Goal: Task Accomplishment & Management: Use online tool/utility

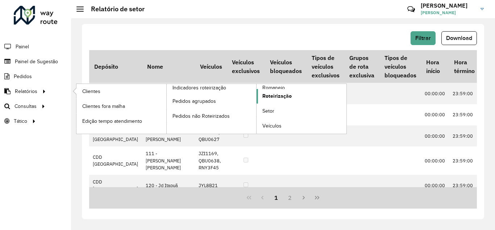
click at [277, 94] on span "Roteirização" at bounding box center [277, 96] width 29 height 8
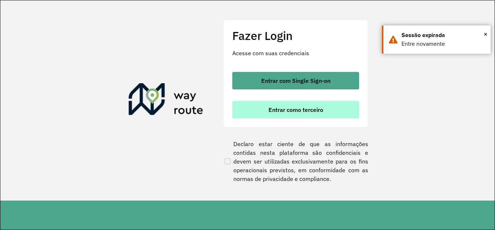
click at [290, 110] on span "Entrar como terceiro" at bounding box center [296, 110] width 55 height 6
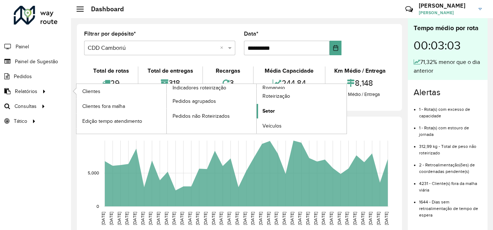
click at [275, 111] on link "Setor" at bounding box center [302, 111] width 90 height 15
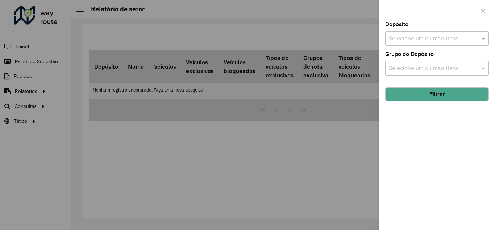
click at [453, 38] on input "text" at bounding box center [433, 38] width 93 height 9
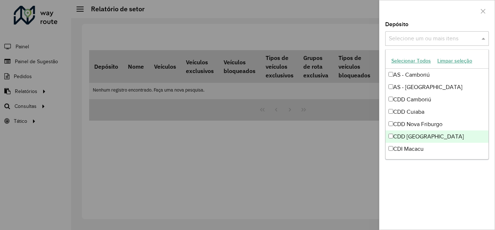
click at [398, 135] on div "CDD [GEOGRAPHIC_DATA]" at bounding box center [437, 136] width 103 height 12
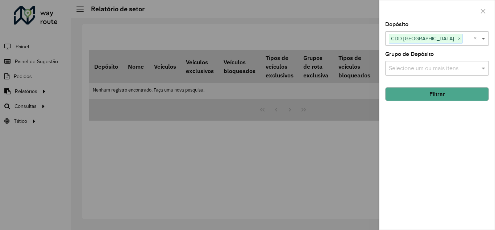
click at [485, 40] on span at bounding box center [484, 38] width 9 height 9
click at [433, 95] on button "Filtrar" at bounding box center [437, 94] width 104 height 14
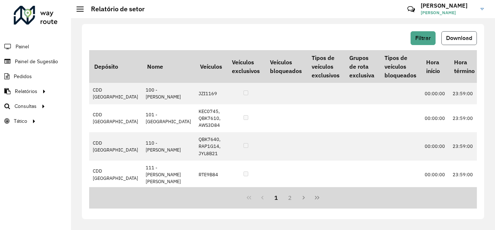
click at [458, 40] on span "Download" at bounding box center [459, 38] width 26 height 6
click at [97, 108] on span "Roteirização" at bounding box center [96, 106] width 29 height 8
click at [96, 122] on span "Setores" at bounding box center [91, 121] width 18 height 8
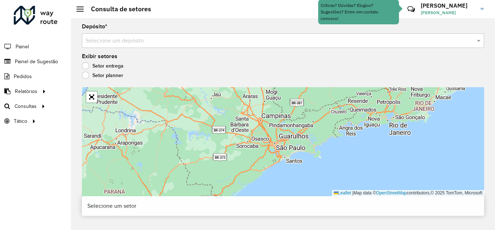
click at [115, 37] on input "text" at bounding box center [276, 41] width 381 height 9
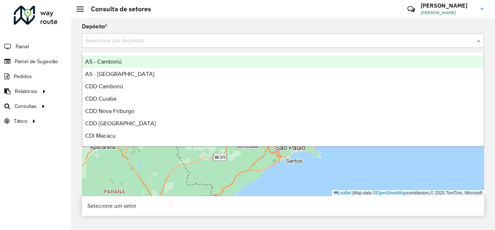
click at [109, 44] on input "text" at bounding box center [276, 41] width 381 height 9
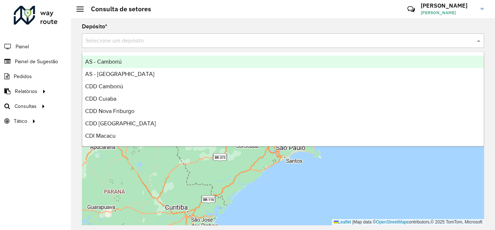
click at [194, 17] on hb-header "Consulta de setores Críticas? Dúvidas? Elogios? Sugestões? Entre em contato con…" at bounding box center [283, 9] width 424 height 18
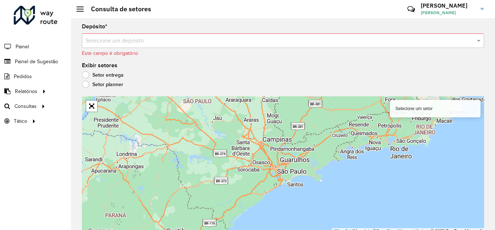
click at [88, 84] on label "Setor planner" at bounding box center [102, 83] width 41 height 7
click at [148, 38] on input "text" at bounding box center [276, 41] width 381 height 9
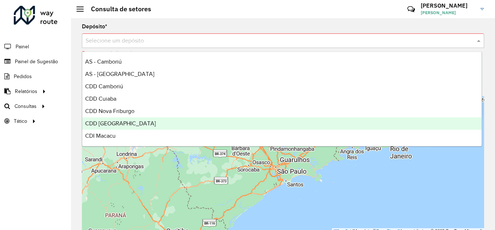
click at [110, 123] on span "CDD [GEOGRAPHIC_DATA]" at bounding box center [120, 123] width 71 height 6
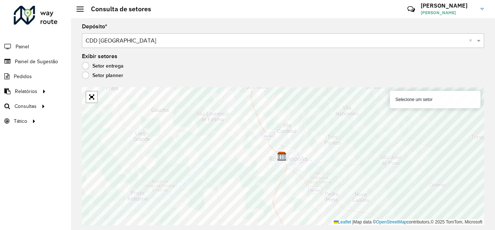
click at [104, 66] on label "Setor entrega" at bounding box center [103, 65] width 42 height 7
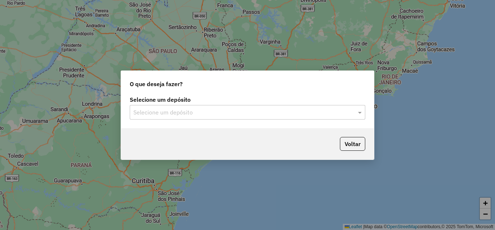
click at [199, 111] on input "text" at bounding box center [240, 112] width 214 height 9
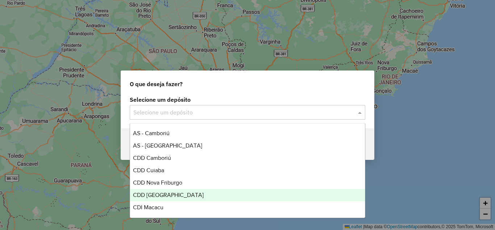
click at [159, 193] on span "CDD [GEOGRAPHIC_DATA]" at bounding box center [168, 194] width 71 height 6
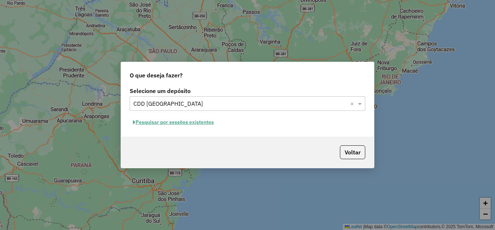
click at [186, 122] on button "Pesquisar por sessões existentes" at bounding box center [173, 121] width 87 height 11
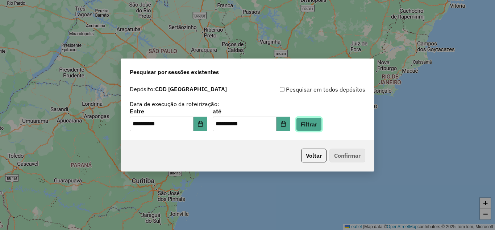
click at [315, 120] on button "Filtrar" at bounding box center [309, 124] width 26 height 14
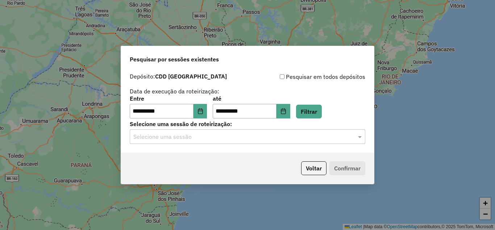
click at [250, 139] on input "text" at bounding box center [240, 136] width 214 height 9
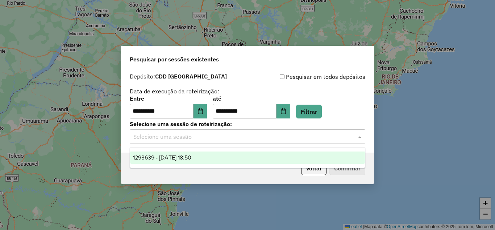
click at [173, 154] on span "1293639 - 13/10/2025 18:50" at bounding box center [162, 157] width 58 height 6
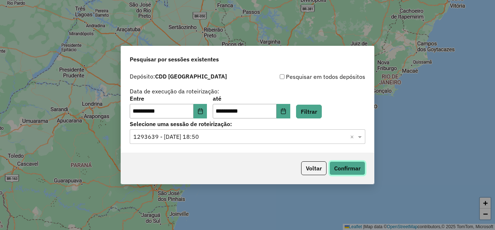
click at [350, 165] on button "Confirmar" at bounding box center [348, 168] width 36 height 14
click at [207, 108] on button "Choose Date" at bounding box center [201, 111] width 14 height 15
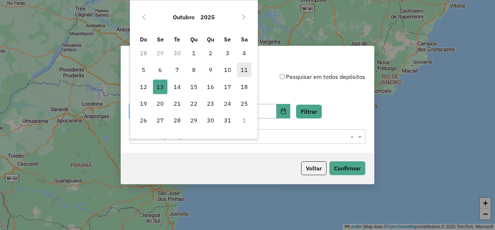
click at [244, 70] on span "11" at bounding box center [244, 69] width 15 height 15
type input "**********"
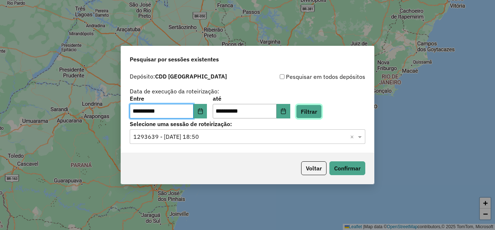
click at [313, 109] on button "Filtrar" at bounding box center [309, 111] width 26 height 14
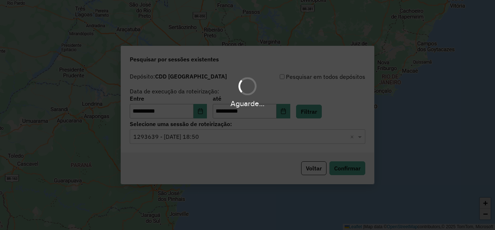
click at [202, 138] on div "Aguarde..." at bounding box center [247, 115] width 495 height 230
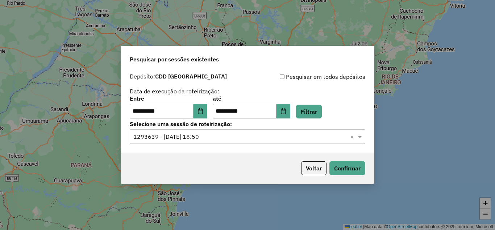
click at [202, 138] on input "text" at bounding box center [240, 136] width 214 height 9
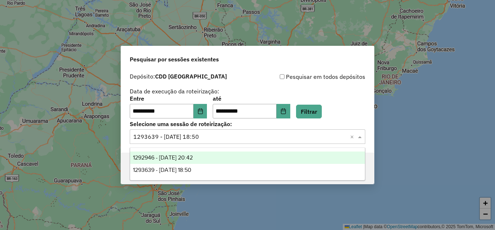
click at [193, 158] on span "1292946 - 11/10/2025 20:42" at bounding box center [163, 157] width 60 height 6
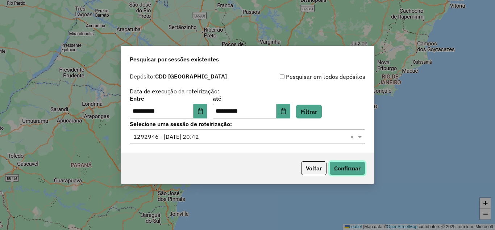
click at [335, 168] on button "Confirmar" at bounding box center [348, 168] width 36 height 14
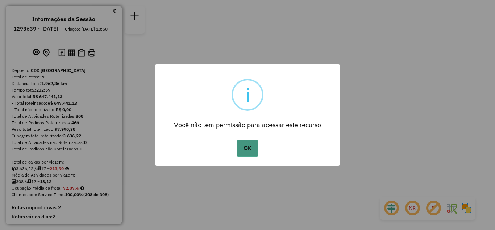
click at [251, 147] on button "OK" at bounding box center [247, 148] width 21 height 17
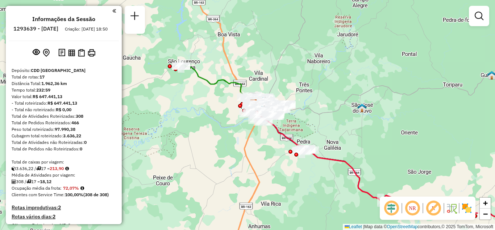
drag, startPoint x: 321, startPoint y: 127, endPoint x: 328, endPoint y: 114, distance: 14.9
click at [325, 121] on div "Janela de atendimento Grade de atendimento Capacidade Transportadoras Veículos …" at bounding box center [247, 115] width 495 height 230
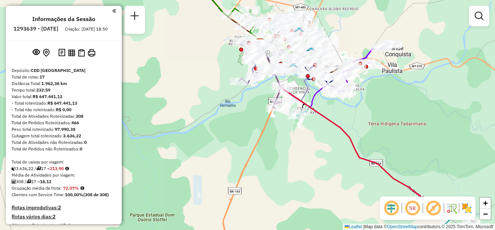
drag, startPoint x: 304, startPoint y: 84, endPoint x: 305, endPoint y: 113, distance: 28.7
click at [305, 101] on icon at bounding box center [282, 70] width 84 height 61
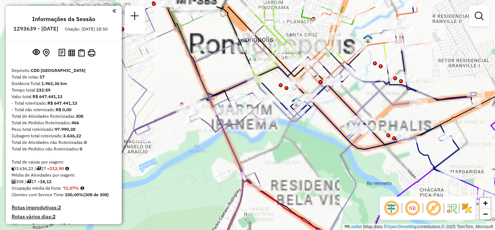
drag, startPoint x: 309, startPoint y: 133, endPoint x: 318, endPoint y: 160, distance: 29.2
click at [317, 161] on div "Janela de atendimento Grade de atendimento Capacidade Transportadoras Veículos …" at bounding box center [247, 115] width 495 height 230
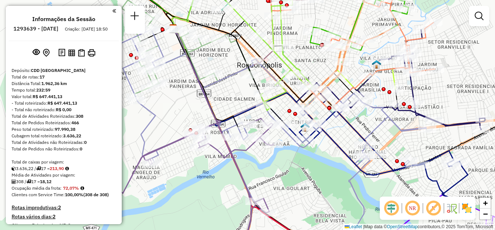
drag, startPoint x: 307, startPoint y: 181, endPoint x: 336, endPoint y: 108, distance: 78.6
click at [336, 111] on div "Janela de atendimento Grade de atendimento Capacidade Transportadoras Veículos …" at bounding box center [247, 115] width 495 height 230
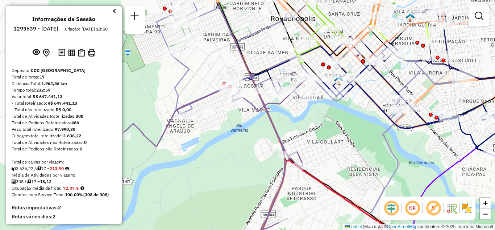
drag, startPoint x: 306, startPoint y: 106, endPoint x: 308, endPoint y: 124, distance: 17.6
click at [309, 129] on div "Janela de atendimento Grade de atendimento Capacidade Transportadoras Veículos …" at bounding box center [247, 115] width 495 height 230
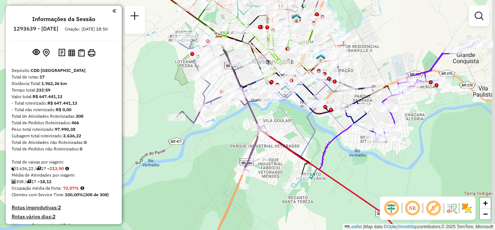
drag, startPoint x: 322, startPoint y: 119, endPoint x: 278, endPoint y: 126, distance: 44.2
click at [279, 124] on div "Janela de atendimento Grade de atendimento Capacidade Transportadoras Veículos …" at bounding box center [247, 115] width 495 height 230
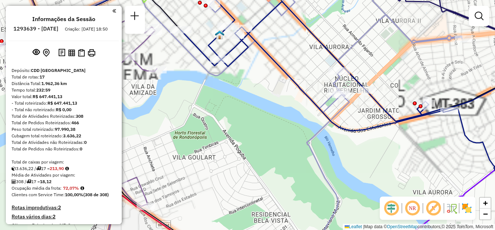
drag, startPoint x: 314, startPoint y: 122, endPoint x: 284, endPoint y: 144, distance: 36.3
click at [284, 144] on div "Janela de atendimento Grade de atendimento Capacidade Transportadoras Veículos …" at bounding box center [247, 115] width 495 height 230
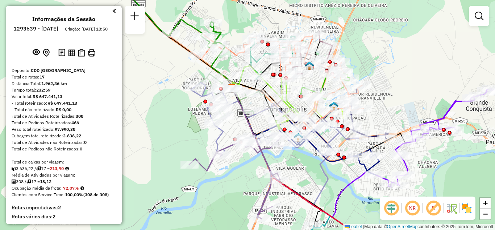
drag, startPoint x: 366, startPoint y: 73, endPoint x: 394, endPoint y: 95, distance: 35.6
click at [394, 95] on div "Janela de atendimento Grade de atendimento Capacidade Transportadoras Veículos …" at bounding box center [247, 115] width 495 height 230
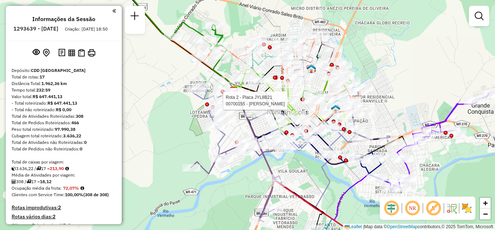
select select "**********"
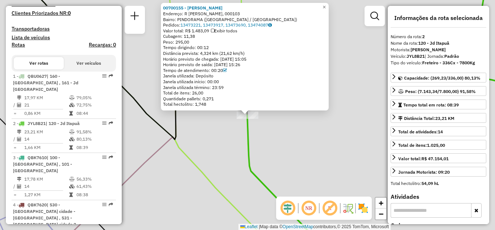
scroll to position [325, 0]
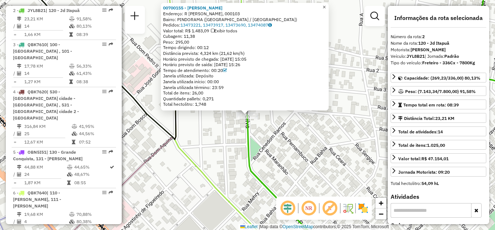
click at [326, 6] on span "×" at bounding box center [324, 7] width 3 height 6
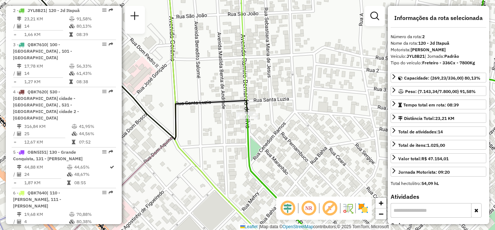
click at [362, 212] on img at bounding box center [364, 208] width 12 height 12
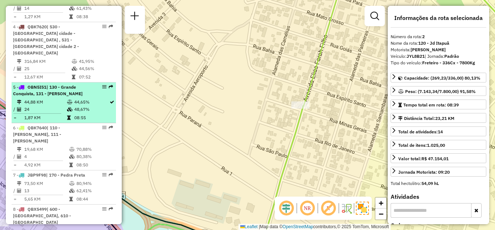
scroll to position [397, 0]
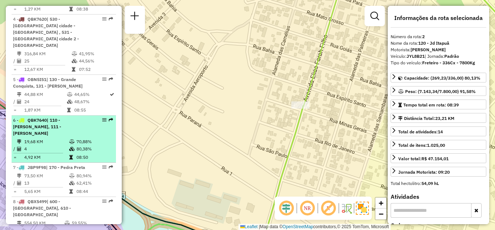
click at [102, 117] on em at bounding box center [104, 119] width 4 height 4
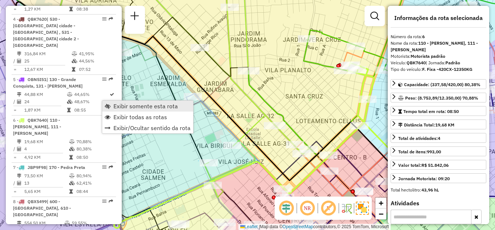
click at [116, 106] on span "Exibir somente esta rota" at bounding box center [145, 106] width 65 height 6
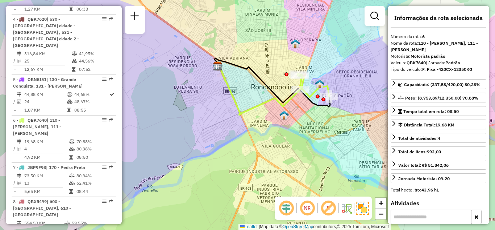
drag, startPoint x: 282, startPoint y: 83, endPoint x: 230, endPoint y: 79, distance: 51.6
click at [230, 79] on div "Janela de atendimento Grade de atendimento Capacidade Transportadoras Veículos …" at bounding box center [247, 115] width 495 height 230
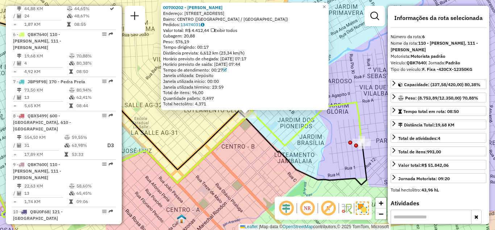
scroll to position [487, 0]
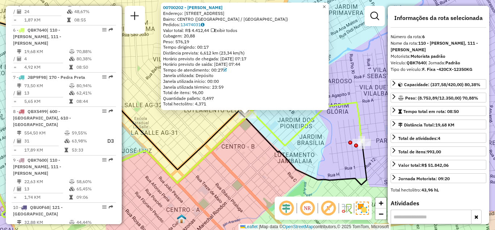
click at [326, 7] on span "×" at bounding box center [324, 7] width 3 height 6
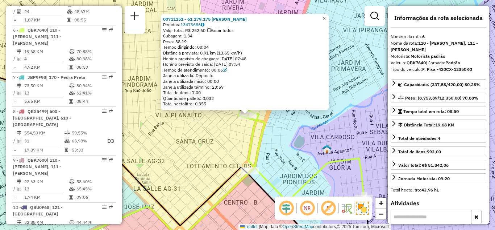
click at [326, 18] on span "×" at bounding box center [324, 18] width 3 height 6
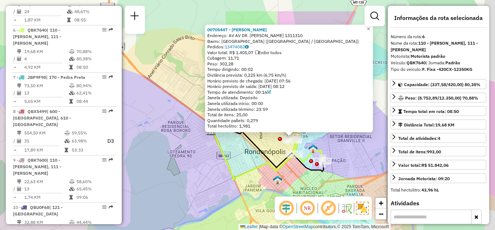
drag, startPoint x: 331, startPoint y: 118, endPoint x: 298, endPoint y: 155, distance: 50.1
click at [299, 155] on div "Rota 6 - Placa QBK7640 00700202 - JOSE PAULO ALVES DOS 00705447 - MARCIA BRAZ D…" at bounding box center [247, 115] width 495 height 230
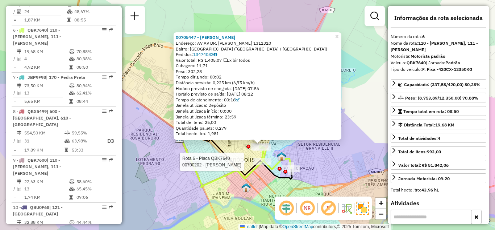
drag, startPoint x: 385, startPoint y: 98, endPoint x: 352, endPoint y: 98, distance: 32.3
click at [352, 98] on div "Rota 6 - Placa QBK7640 00700202 - JOSE PAULO ALVES DOS 00705447 - MARCIA BRAZ D…" at bounding box center [247, 115] width 495 height 230
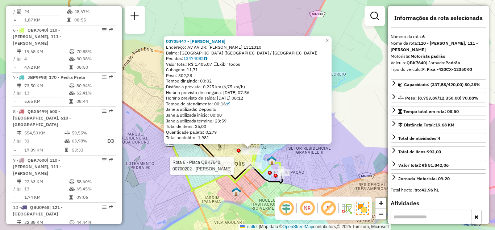
drag, startPoint x: 352, startPoint y: 110, endPoint x: 354, endPoint y: 116, distance: 5.9
click at [354, 117] on div "Rota 6 - Placa QBK7640 00700202 - JOSE PAULO ALVES DOS 00705447 - MARCIA BRAZ D…" at bounding box center [247, 115] width 495 height 230
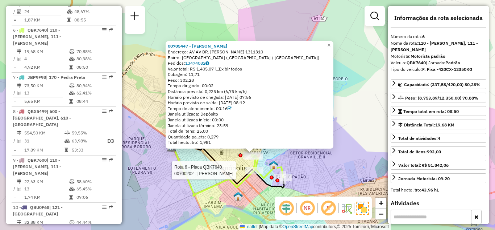
drag, startPoint x: 353, startPoint y: 76, endPoint x: 354, endPoint y: 62, distance: 13.8
click at [354, 62] on div "Rota 6 - Placa QBK7640 00700202 - JOSE PAULO ALVES DOS 00705447 - MARCIA BRAZ D…" at bounding box center [247, 115] width 495 height 230
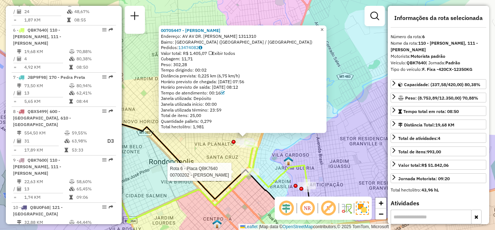
click at [324, 27] on span "×" at bounding box center [322, 29] width 3 height 6
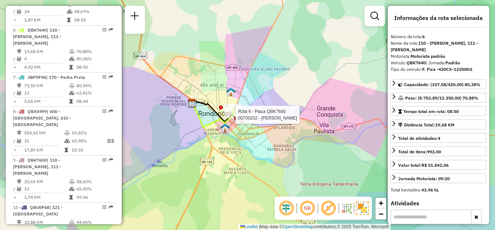
drag, startPoint x: 217, startPoint y: 176, endPoint x: 211, endPoint y: 181, distance: 7.5
click at [211, 181] on div "Rota 6 - Placa QBK7640 00700202 - JOSE PAULO ALVES DOS Janela de atendimento Gr…" at bounding box center [247, 115] width 495 height 230
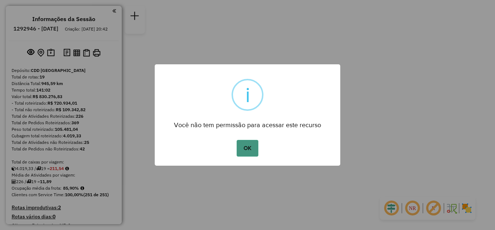
click at [253, 149] on button "OK" at bounding box center [247, 148] width 21 height 17
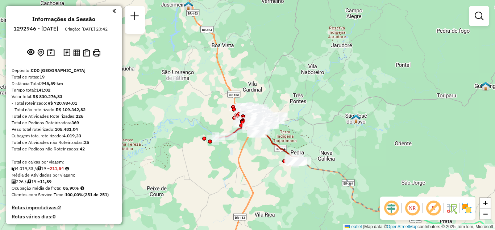
scroll to position [464, 0]
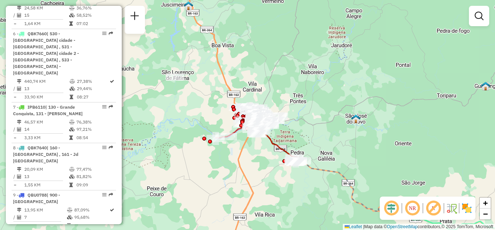
drag, startPoint x: 198, startPoint y: 46, endPoint x: 203, endPoint y: 45, distance: 5.8
click at [199, 46] on div "Janela de atendimento Grade de atendimento Capacidade Transportadoras Veículos …" at bounding box center [247, 115] width 495 height 230
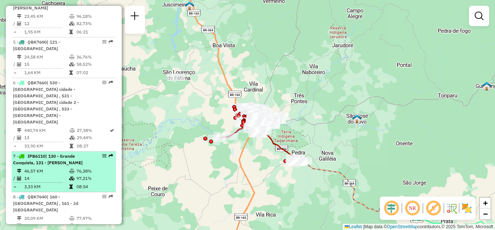
scroll to position [428, 0]
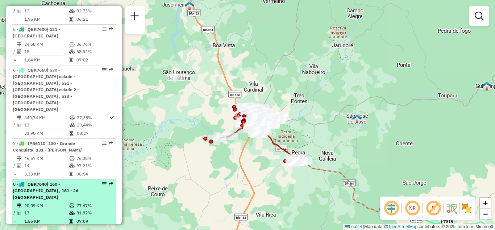
click at [102, 181] on em at bounding box center [104, 183] width 4 height 4
select select "**********"
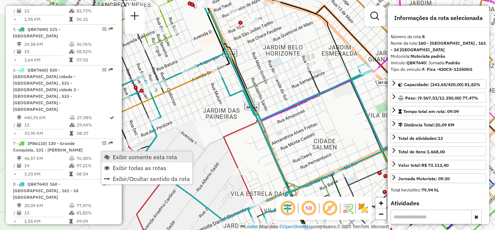
click at [127, 156] on span "Exibir somente esta rota" at bounding box center [145, 157] width 65 height 6
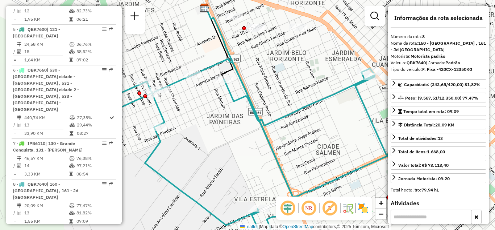
drag, startPoint x: 274, startPoint y: 111, endPoint x: 274, endPoint y: 120, distance: 9.4
click at [274, 120] on div "Janela de atendimento Grade de atendimento Capacidade Transportadoras Veículos …" at bounding box center [247, 115] width 495 height 230
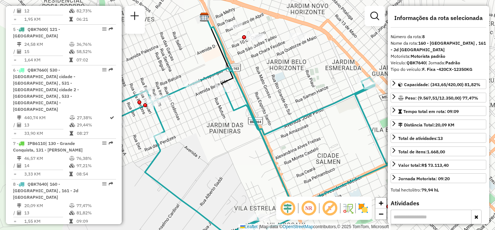
click at [309, 208] on em at bounding box center [308, 207] width 17 height 17
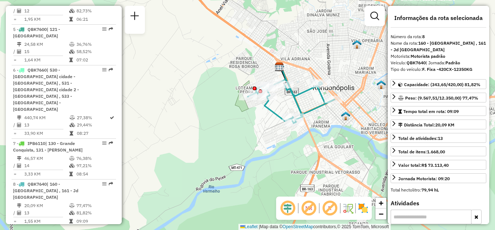
drag, startPoint x: 326, startPoint y: 125, endPoint x: 309, endPoint y: 107, distance: 25.2
click at [309, 107] on div "Janela de atendimento Grade de atendimento Capacidade Transportadoras Veículos …" at bounding box center [247, 115] width 495 height 230
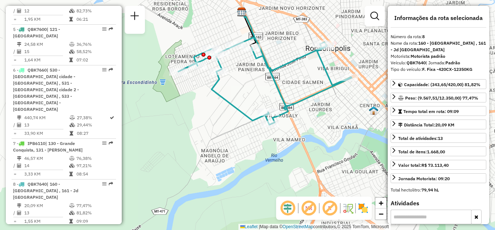
click at [309, 209] on em at bounding box center [308, 207] width 17 height 17
click at [310, 208] on em at bounding box center [308, 207] width 17 height 17
click at [362, 210] on img at bounding box center [364, 208] width 12 height 12
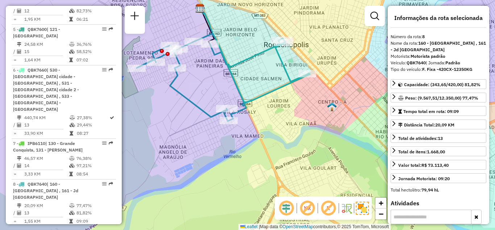
drag, startPoint x: 277, startPoint y: 69, endPoint x: 267, endPoint y: 76, distance: 12.3
click at [268, 75] on div "Janela de atendimento Grade de atendimento Capacidade Transportadoras Veículos …" at bounding box center [247, 115] width 495 height 230
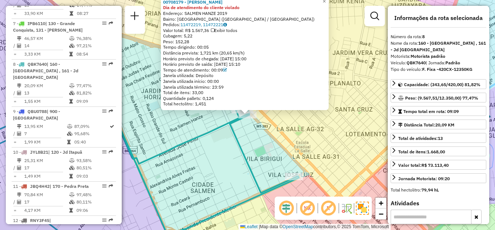
scroll to position [569, 0]
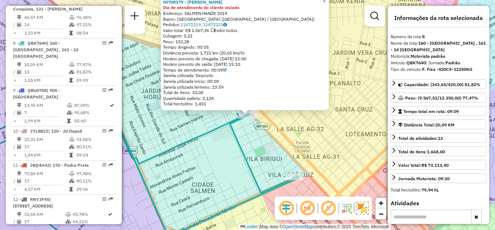
drag, startPoint x: 203, startPoint y: 49, endPoint x: 222, endPoint y: 48, distance: 19.2
click at [222, 48] on div "Tempo dirigindo: 00:05" at bounding box center [245, 47] width 164 height 6
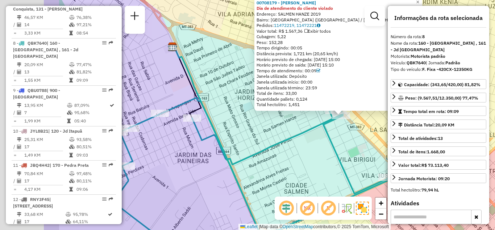
drag, startPoint x: 212, startPoint y: 148, endPoint x: 306, endPoint y: 148, distance: 94.6
click at [307, 148] on div "00708179 - [PERSON_NAME] Dia de atendimento do cliente violado Endereço: SALMEN…" at bounding box center [247, 115] width 495 height 230
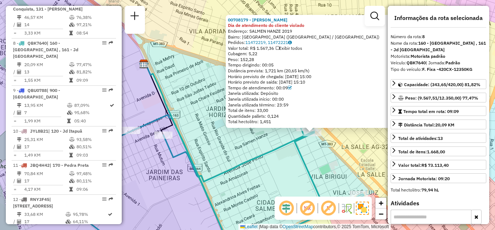
drag, startPoint x: 289, startPoint y: 144, endPoint x: 275, endPoint y: 152, distance: 16.6
click at [260, 161] on icon at bounding box center [190, 193] width 347 height 156
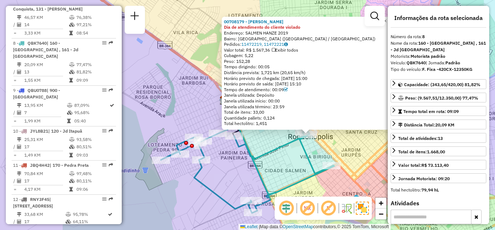
drag, startPoint x: 288, startPoint y: 160, endPoint x: 263, endPoint y: 164, distance: 25.7
click at [263, 164] on div "00708179 - [PERSON_NAME] Dia de atendimento do cliente violado Endereço: SALMEN…" at bounding box center [247, 115] width 495 height 230
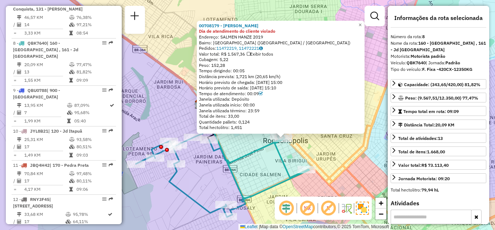
drag, startPoint x: 352, startPoint y: 48, endPoint x: 321, endPoint y: 71, distance: 38.9
click at [321, 71] on div "00708179 - [PERSON_NAME] Dia de atendimento do cliente violado Endereço: SALMEN…" at bounding box center [281, 76] width 164 height 107
drag, startPoint x: 384, startPoint y: 106, endPoint x: 360, endPoint y: 129, distance: 33.1
click at [360, 129] on div "00708179 - [PERSON_NAME] Dia de atendimento do cliente violado Endereço: SALMEN…" at bounding box center [247, 115] width 495 height 230
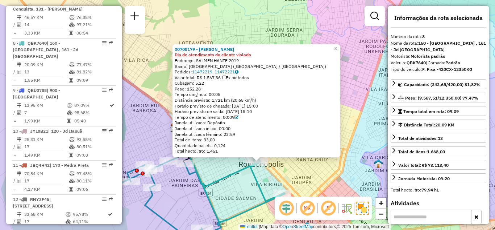
click at [338, 45] on span "×" at bounding box center [335, 48] width 3 height 6
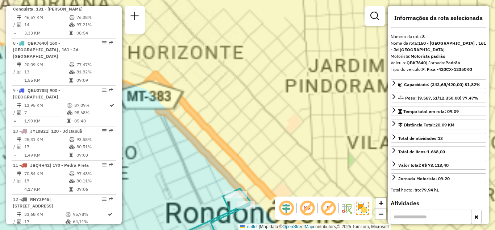
drag, startPoint x: 264, startPoint y: 153, endPoint x: 265, endPoint y: 107, distance: 46.4
click at [265, 117] on div "Janela de atendimento Grade de atendimento Capacidade Transportadoras Veículos …" at bounding box center [247, 115] width 495 height 230
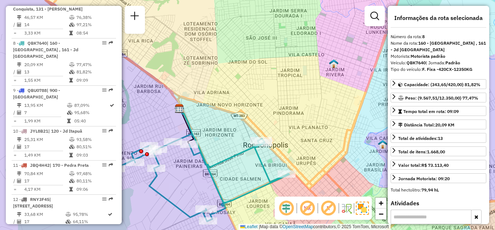
drag, startPoint x: 253, startPoint y: 149, endPoint x: 254, endPoint y: 140, distance: 9.1
click at [252, 144] on icon at bounding box center [202, 177] width 173 height 87
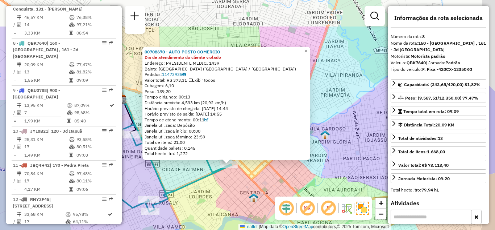
drag, startPoint x: 334, startPoint y: 108, endPoint x: 320, endPoint y: 98, distance: 16.7
click at [329, 119] on div "00708670 - AUTO POSTO COMERCIO Dia de atendimento do cliente violado Endereço: …" at bounding box center [247, 115] width 495 height 230
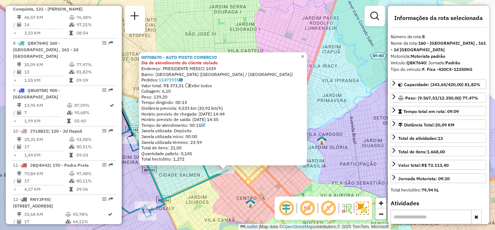
click at [304, 53] on span "×" at bounding box center [302, 56] width 3 height 6
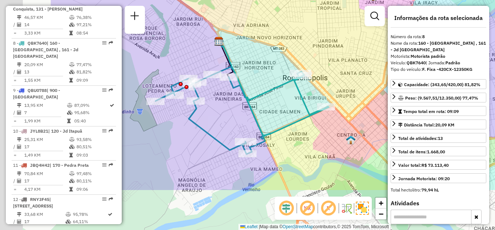
drag, startPoint x: 272, startPoint y: 127, endPoint x: 383, endPoint y: 58, distance: 130.8
click at [379, 60] on div "Janela de atendimento Grade de atendimento Capacidade Transportadoras Veículos …" at bounding box center [247, 115] width 495 height 230
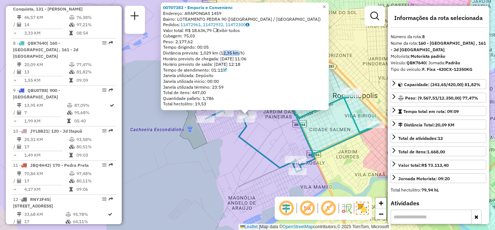
drag, startPoint x: 227, startPoint y: 51, endPoint x: 240, endPoint y: 51, distance: 12.3
click at [240, 51] on div "Distância prevista: 1,029 km (12,35 km/h)" at bounding box center [245, 53] width 164 height 6
click at [206, 123] on div at bounding box center [206, 118] width 18 height 7
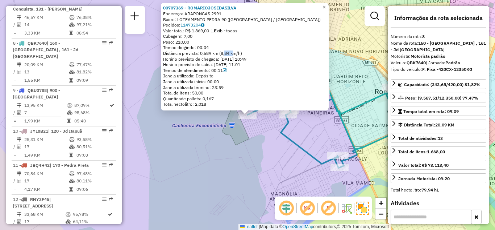
drag, startPoint x: 227, startPoint y: 52, endPoint x: 238, endPoint y: 63, distance: 15.4
click at [234, 53] on div "Distância prevista: 0,589 km (8,84 km/h)" at bounding box center [245, 53] width 164 height 6
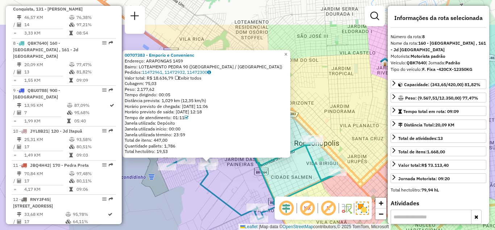
drag, startPoint x: 343, startPoint y: 70, endPoint x: 295, endPoint y: 118, distance: 68.0
click at [296, 126] on div "00707383 - [GEOGRAPHIC_DATA] e Convenienc Endereço: ARAPONGAS 1459 Bairro: LOTE…" at bounding box center [247, 115] width 495 height 230
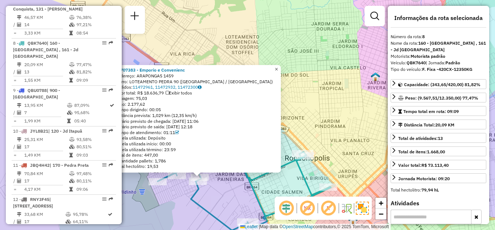
click at [278, 66] on span "×" at bounding box center [276, 69] width 3 height 6
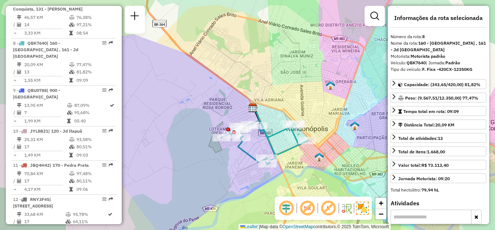
drag, startPoint x: 326, startPoint y: 130, endPoint x: 317, endPoint y: 114, distance: 18.8
click at [317, 115] on div "Janela de atendimento Grade de atendimento Capacidade Transportadoras Veículos …" at bounding box center [247, 115] width 495 height 230
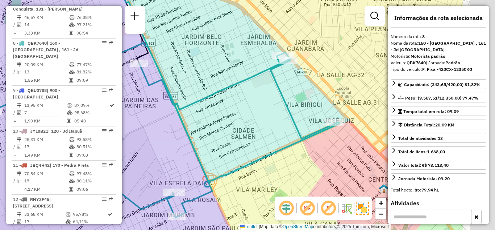
drag, startPoint x: 327, startPoint y: 123, endPoint x: 276, endPoint y: 119, distance: 51.7
click at [264, 124] on div "Janela de atendimento Grade de atendimento Capacidade Transportadoras Veículos …" at bounding box center [247, 115] width 495 height 230
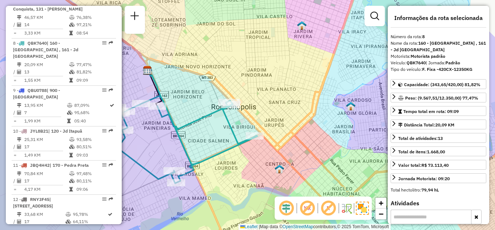
drag, startPoint x: 169, startPoint y: 151, endPoint x: 208, endPoint y: 127, distance: 46.0
click at [204, 133] on div "Janela de atendimento Grade de atendimento Capacidade Transportadoras Veículos …" at bounding box center [247, 115] width 495 height 230
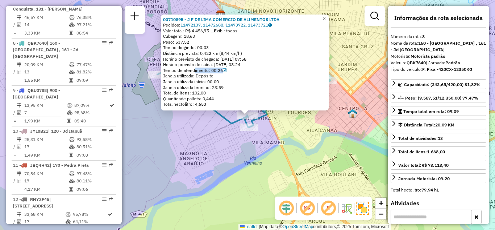
drag, startPoint x: 235, startPoint y: 70, endPoint x: 195, endPoint y: 70, distance: 39.2
click at [195, 70] on div "Tempo de atendimento: 00:26" at bounding box center [245, 70] width 164 height 6
click at [200, 70] on div "Tempo de atendimento: 00:26" at bounding box center [245, 70] width 164 height 6
drag, startPoint x: 180, startPoint y: 69, endPoint x: 233, endPoint y: 69, distance: 52.9
click at [233, 69] on div "Tempo de atendimento: 00:26" at bounding box center [245, 70] width 164 height 6
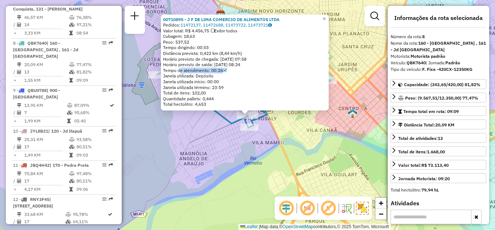
click at [243, 71] on div "Tempo de atendimento: 00:26" at bounding box center [245, 70] width 164 height 6
drag, startPoint x: 242, startPoint y: 70, endPoint x: 193, endPoint y: 70, distance: 49.3
click at [194, 70] on div "Tempo de atendimento: 00:26" at bounding box center [245, 70] width 164 height 6
drag, startPoint x: 210, startPoint y: 54, endPoint x: 245, endPoint y: 54, distance: 35.2
click at [245, 54] on div "Distância prevista: 0,422 km (8,44 km/h)" at bounding box center [245, 53] width 164 height 6
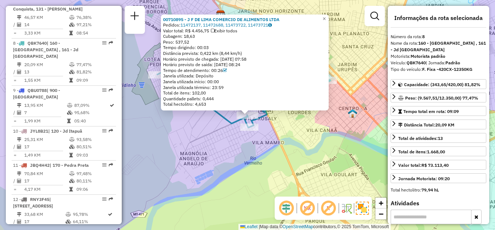
click at [250, 49] on div "Tempo dirigindo: 00:03" at bounding box center [245, 48] width 164 height 6
drag, startPoint x: 195, startPoint y: 70, endPoint x: 231, endPoint y: 69, distance: 35.5
click at [231, 69] on div "Tempo de atendimento: 00:26" at bounding box center [245, 70] width 164 height 6
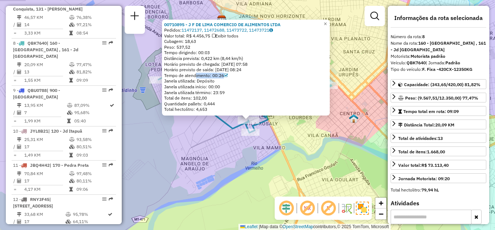
drag, startPoint x: 340, startPoint y: 110, endPoint x: 335, endPoint y: 132, distance: 23.0
click at [335, 132] on div "00710895 - J F DE LIMA COMERCIO DE ALIMENTOS LTDA Pedidos: 11472137, 11472688, …" at bounding box center [247, 115] width 495 height 230
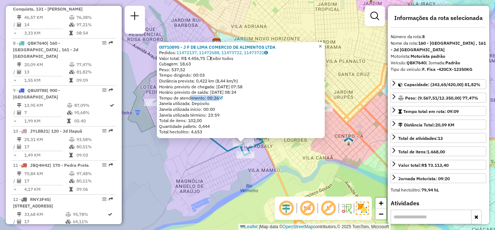
click at [322, 44] on span "×" at bounding box center [320, 46] width 3 height 6
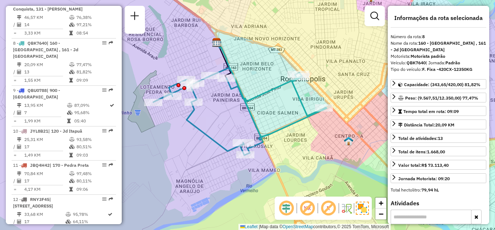
drag, startPoint x: 317, startPoint y: 132, endPoint x: 307, endPoint y: 137, distance: 11.5
click at [308, 137] on div "Janela de atendimento Grade de atendimento Capacidade Transportadoras Veículos …" at bounding box center [247, 115] width 495 height 230
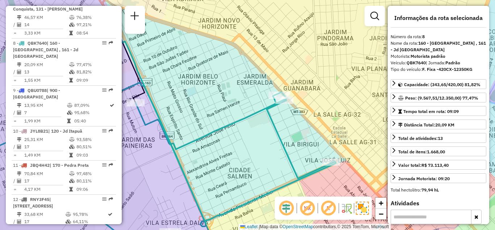
click at [297, 134] on div "Janela de atendimento Grade de atendimento Capacidade Transportadoras Veículos …" at bounding box center [247, 115] width 495 height 230
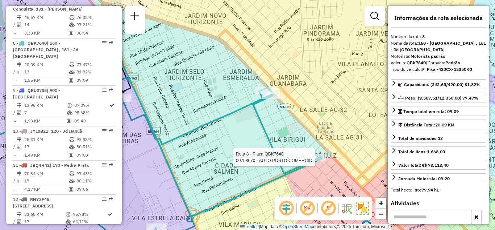
click at [319, 161] on div at bounding box center [317, 156] width 18 height 7
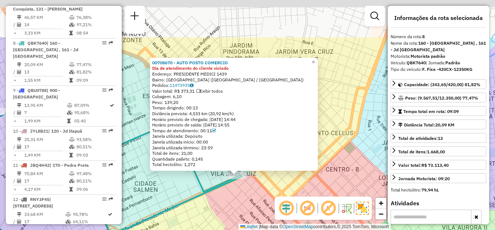
drag, startPoint x: 346, startPoint y: 109, endPoint x: 340, endPoint y: 132, distance: 23.9
click at [340, 132] on div "00708670 - AUTO POSTO COMERCIO Dia de atendimento do cliente violado Endereço: …" at bounding box center [247, 115] width 495 height 230
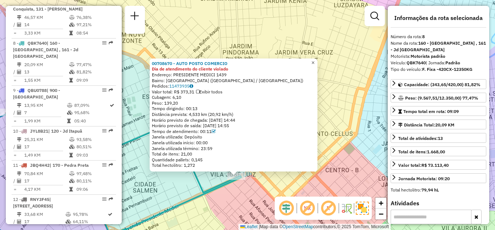
click at [315, 61] on span "×" at bounding box center [312, 62] width 3 height 6
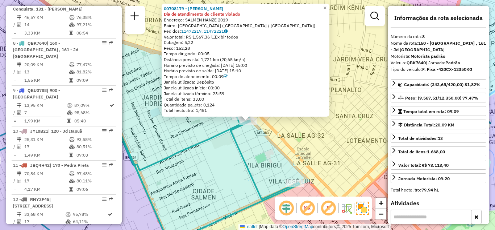
drag, startPoint x: 340, startPoint y: 62, endPoint x: 339, endPoint y: 78, distance: 16.0
click at [339, 78] on div "00708179 - [PERSON_NAME] Dia de atendimento do cliente violado Endereço: SALMEN…" at bounding box center [247, 115] width 495 height 230
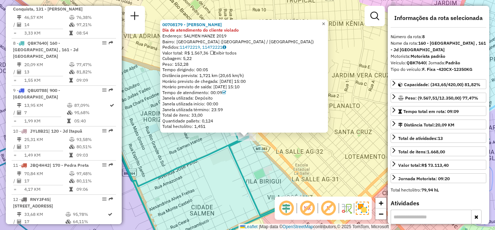
click at [325, 22] on span "×" at bounding box center [323, 24] width 3 height 6
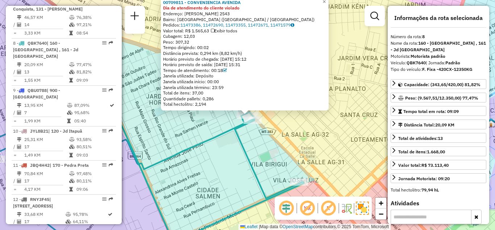
drag, startPoint x: 356, startPoint y: 92, endPoint x: 347, endPoint y: 111, distance: 20.9
click at [348, 110] on div "00709811 - CONVENIENCIA AVENIDA Dia de atendimento do cliente violado Endereço:…" at bounding box center [247, 115] width 495 height 230
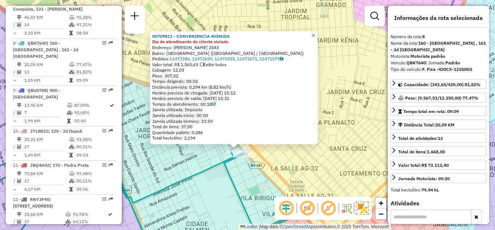
click at [316, 32] on link "×" at bounding box center [313, 35] width 9 height 9
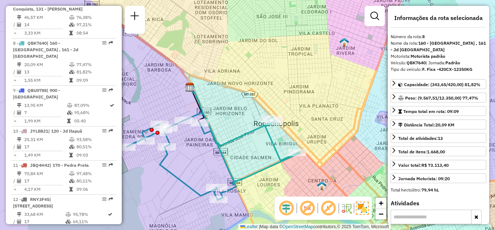
drag, startPoint x: 291, startPoint y: 119, endPoint x: 336, endPoint y: 69, distance: 67.8
click at [336, 69] on div "Janela de atendimento Grade de atendimento Capacidade Transportadoras Veículos …" at bounding box center [247, 115] width 495 height 230
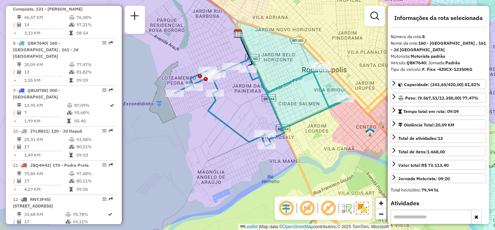
drag, startPoint x: 293, startPoint y: 108, endPoint x: 307, endPoint y: 90, distance: 22.3
click at [307, 90] on div "Janela de atendimento Grade de atendimento Capacidade Transportadoras Veículos …" at bounding box center [247, 115] width 495 height 230
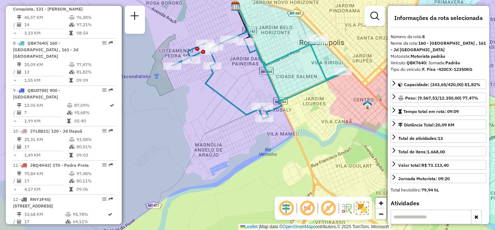
drag, startPoint x: 249, startPoint y: 82, endPoint x: 227, endPoint y: 95, distance: 26.1
click at [227, 95] on div "Janela de atendimento Grade de atendimento Capacidade Transportadoras Veículos …" at bounding box center [247, 115] width 495 height 230
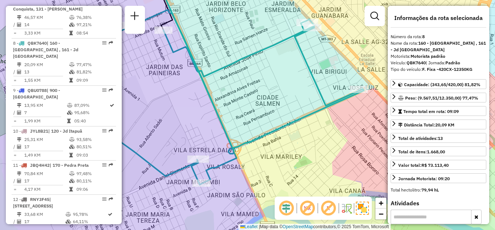
drag, startPoint x: 297, startPoint y: 90, endPoint x: 288, endPoint y: 120, distance: 31.0
click at [288, 124] on div "Janela de atendimento Grade de atendimento Capacidade Transportadoras Veículos …" at bounding box center [247, 115] width 495 height 230
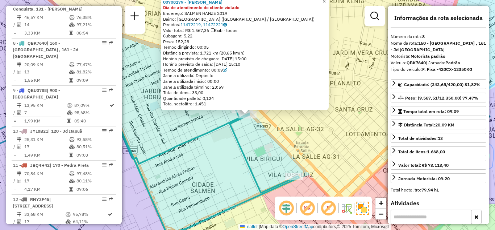
click at [171, 41] on span "Peso: 152,28" at bounding box center [176, 41] width 26 height 5
click at [196, 24] on link "11472219, 11472221" at bounding box center [204, 24] width 46 height 5
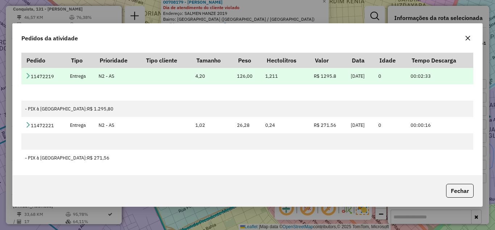
click at [24, 74] on td "11472219" at bounding box center [43, 76] width 45 height 16
click at [28, 75] on icon at bounding box center [28, 76] width 6 height 6
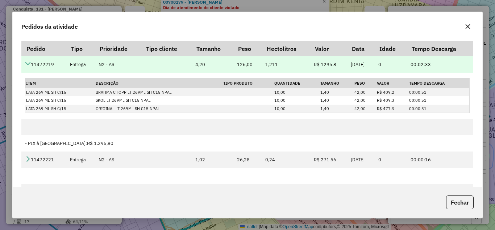
click at [29, 63] on icon at bounding box center [28, 64] width 6 height 6
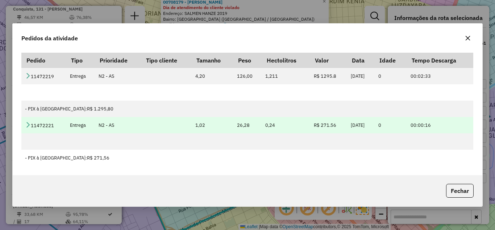
click at [28, 124] on icon at bounding box center [28, 124] width 6 height 6
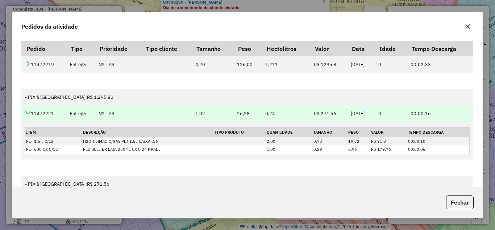
click at [30, 110] on icon at bounding box center [28, 113] width 6 height 6
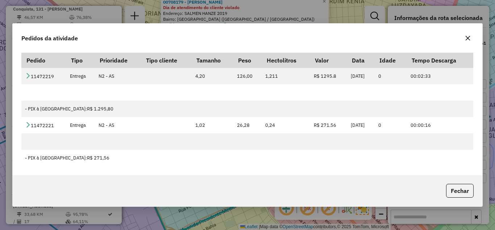
click at [470, 40] on icon "button" at bounding box center [468, 38] width 6 height 6
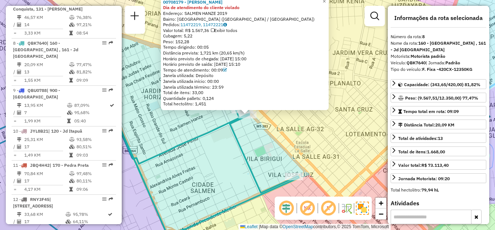
drag, startPoint x: 355, startPoint y: 86, endPoint x: 347, endPoint y: 111, distance: 27.1
click at [350, 117] on div "00708179 - [PERSON_NAME] Dia de atendimento do cliente violado Endereço: SALMEN…" at bounding box center [247, 115] width 495 height 230
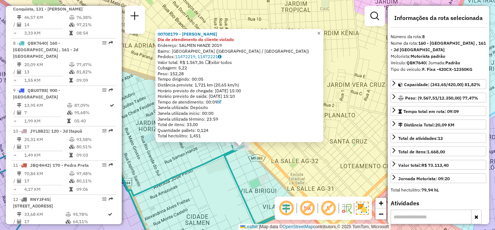
click at [321, 30] on span "×" at bounding box center [318, 33] width 3 height 6
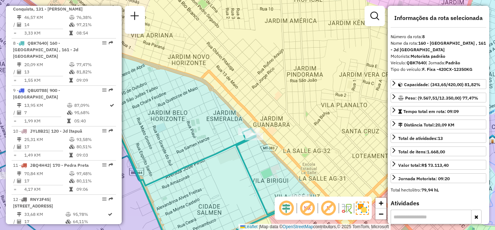
drag, startPoint x: 269, startPoint y: 103, endPoint x: 321, endPoint y: 51, distance: 72.8
click at [317, 57] on div "Janela de atendimento Grade de atendimento Capacidade Transportadoras Veículos …" at bounding box center [247, 115] width 495 height 230
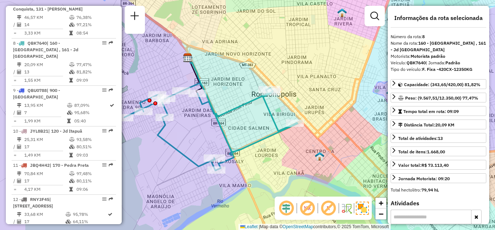
drag, startPoint x: 239, startPoint y: 110, endPoint x: 265, endPoint y: 93, distance: 31.5
click at [263, 96] on icon at bounding box center [210, 126] width 173 height 87
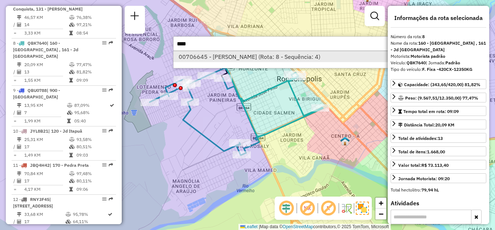
type input "****"
click at [238, 56] on li "00706645 - [PERSON_NAME] (Rota: 8 - Sequência: 4)" at bounding box center [282, 56] width 217 height 11
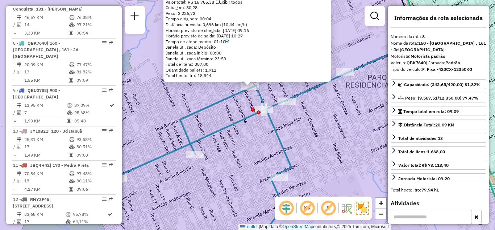
drag, startPoint x: 241, startPoint y: 99, endPoint x: 236, endPoint y: 116, distance: 17.8
click at [236, 116] on div "00706645 - [PERSON_NAME]: AV BUTUIRA 1275 Bairro: PARQUE RESIDENCIAL UNIVERSITA…" at bounding box center [247, 115] width 495 height 230
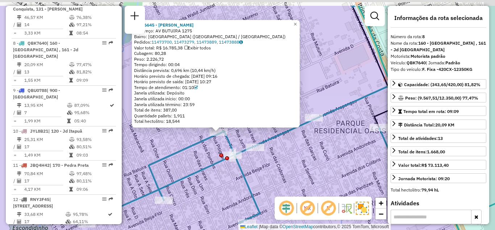
drag, startPoint x: 230, startPoint y: 111, endPoint x: 202, endPoint y: 141, distance: 40.8
click at [202, 141] on icon at bounding box center [302, 183] width 432 height 195
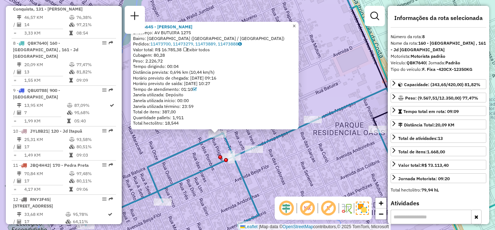
click at [296, 23] on span "×" at bounding box center [294, 26] width 3 height 6
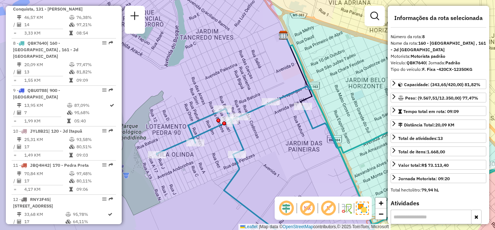
drag, startPoint x: 210, startPoint y: 104, endPoint x: 211, endPoint y: 97, distance: 7.5
click at [211, 97] on div "Janela de atendimento Grade de atendimento Capacidade Transportadoras Veículos …" at bounding box center [247, 115] width 495 height 230
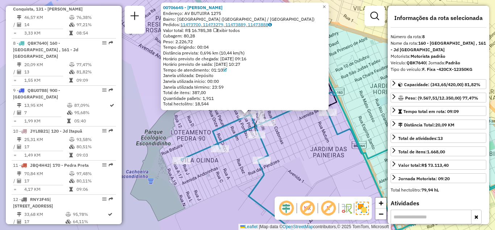
click at [202, 24] on link "11473700, 11473279, 11473889, 11473888" at bounding box center [226, 24] width 91 height 5
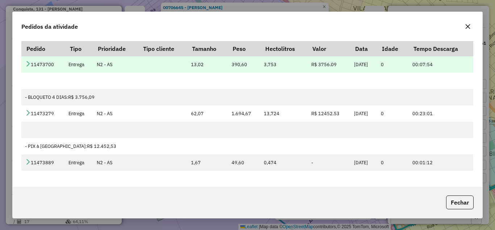
click at [24, 58] on td "11473700" at bounding box center [43, 64] width 44 height 16
click at [26, 61] on icon at bounding box center [28, 64] width 6 height 6
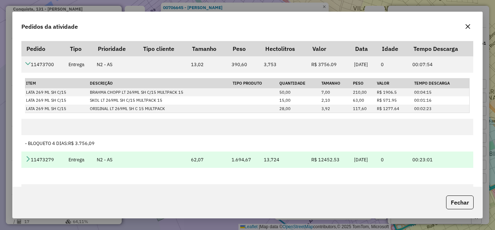
click at [28, 158] on icon at bounding box center [28, 159] width 6 height 6
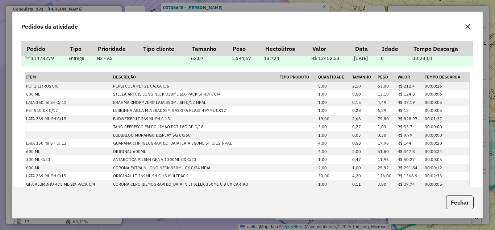
scroll to position [65, 0]
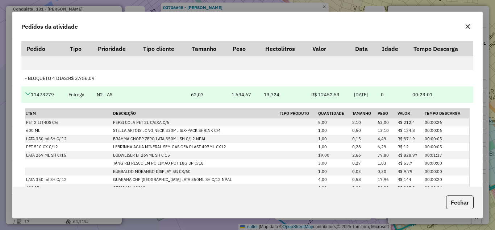
drag, startPoint x: 27, startPoint y: 89, endPoint x: 27, endPoint y: 93, distance: 3.6
click at [28, 89] on td "11473279" at bounding box center [43, 94] width 44 height 16
click at [27, 92] on icon at bounding box center [28, 94] width 6 height 6
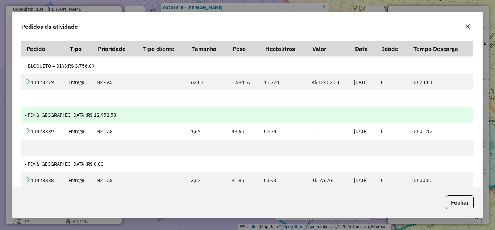
scroll to position [83, 0]
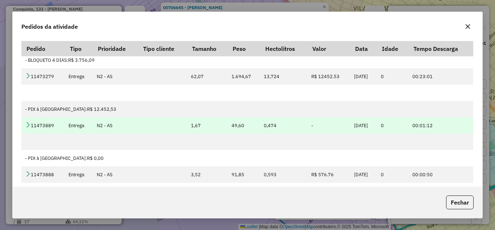
click at [26, 126] on icon at bounding box center [28, 124] width 6 height 6
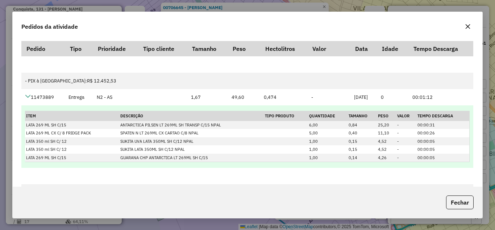
scroll to position [145, 0]
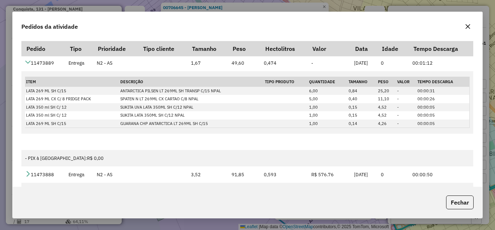
click at [28, 61] on icon at bounding box center [28, 62] width 6 height 6
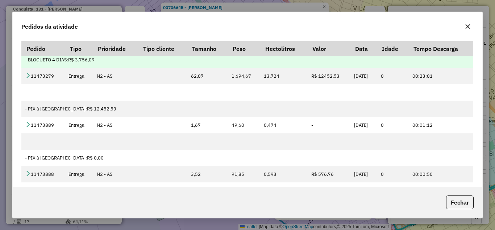
scroll to position [83, 0]
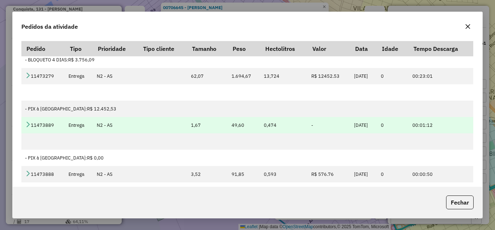
click at [27, 127] on icon at bounding box center [28, 124] width 6 height 6
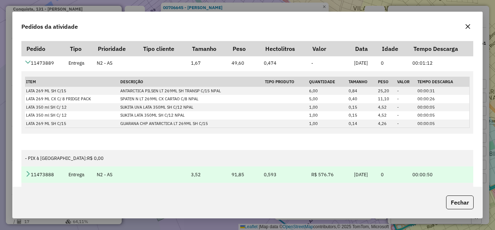
scroll to position [37, 0]
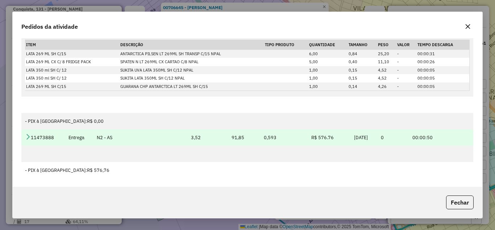
click at [30, 136] on icon at bounding box center [28, 136] width 6 height 6
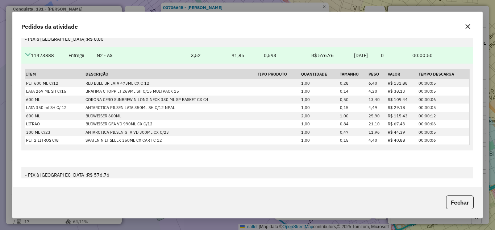
scroll to position [232, 0]
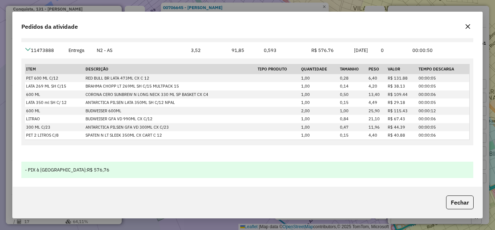
click at [27, 169] on div "- PIX à Vista: R$ 576,76" at bounding box center [247, 169] width 445 height 7
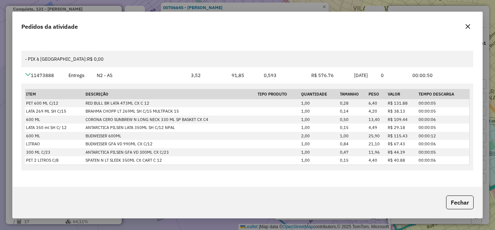
scroll to position [196, 0]
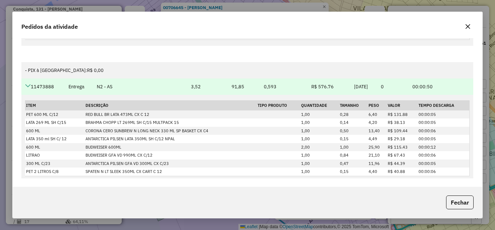
click at [24, 85] on td "11473888" at bounding box center [43, 86] width 44 height 16
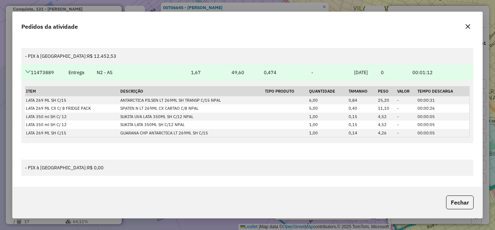
scroll to position [87, 0]
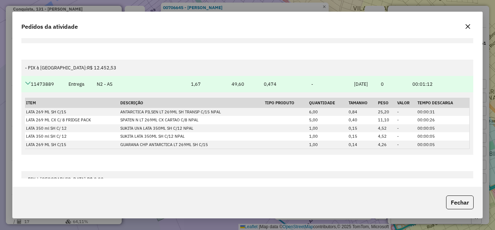
click at [27, 84] on icon at bounding box center [28, 83] width 6 height 6
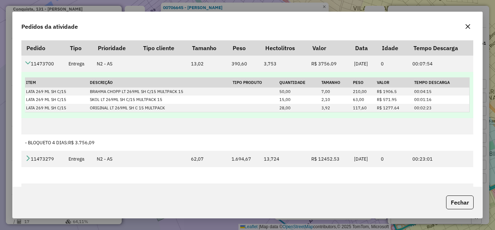
scroll to position [0, 0]
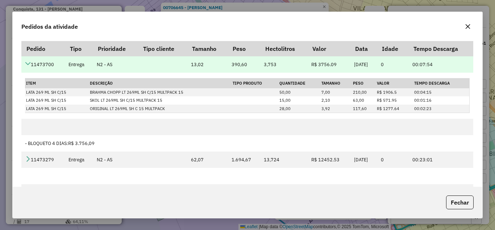
click at [29, 63] on icon at bounding box center [28, 64] width 6 height 6
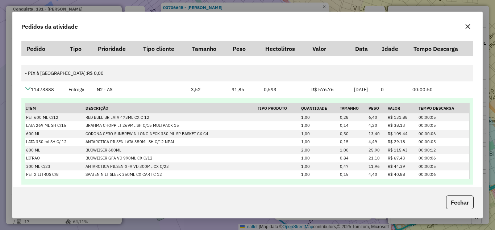
scroll to position [124, 0]
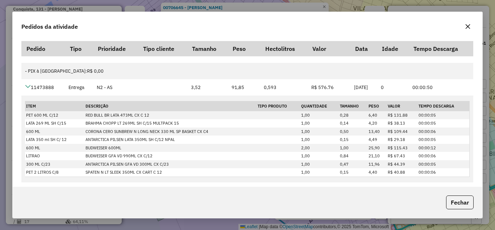
drag, startPoint x: 27, startPoint y: 85, endPoint x: 33, endPoint y: 84, distance: 5.8
click at [27, 85] on icon at bounding box center [28, 86] width 6 height 6
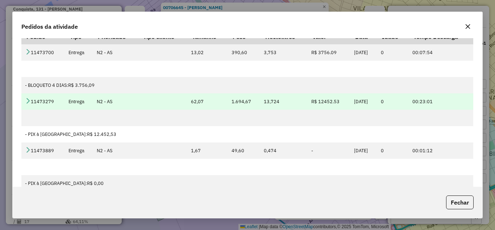
scroll to position [0, 0]
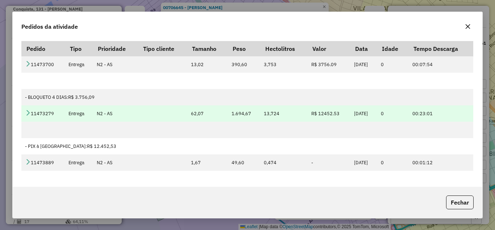
click at [32, 112] on td "11473279" at bounding box center [43, 113] width 44 height 16
click at [29, 112] on icon at bounding box center [28, 113] width 6 height 6
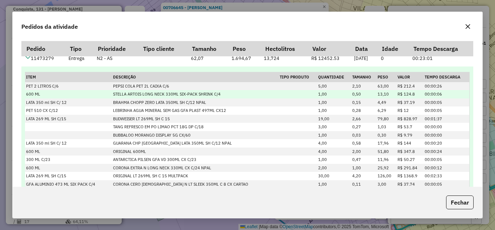
scroll to position [19, 0]
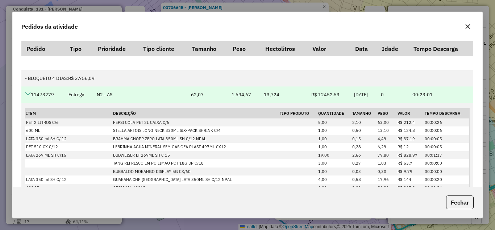
click at [29, 93] on icon at bounding box center [28, 94] width 6 height 6
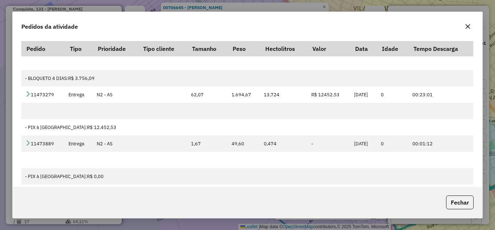
click at [466, 24] on icon "button" at bounding box center [468, 26] width 5 height 5
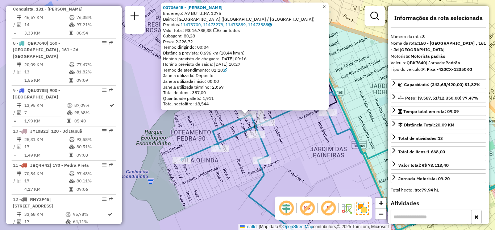
click at [326, 4] on span "×" at bounding box center [324, 7] width 3 height 6
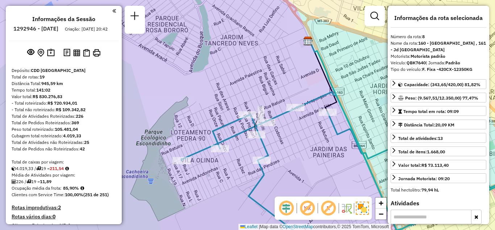
scroll to position [36, 0]
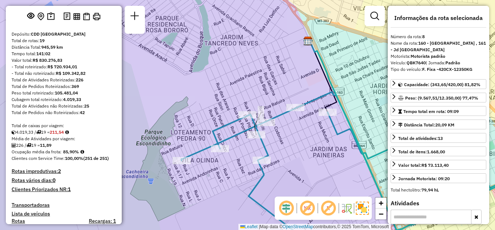
click at [36, 83] on div "Total de Atividades Roteirizadas: 226" at bounding box center [64, 80] width 104 height 7
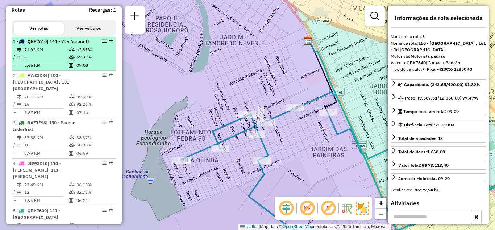
scroll to position [254, 0]
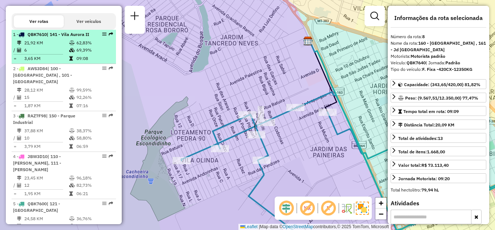
drag, startPoint x: 89, startPoint y: 70, endPoint x: 75, endPoint y: 71, distance: 14.2
click at [76, 62] on td "09:08" at bounding box center [94, 58] width 37 height 7
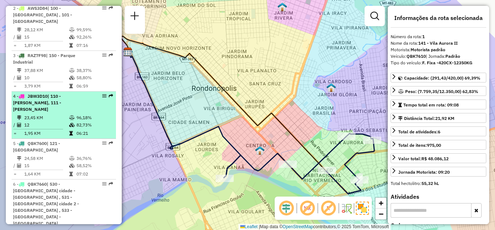
scroll to position [326, 0]
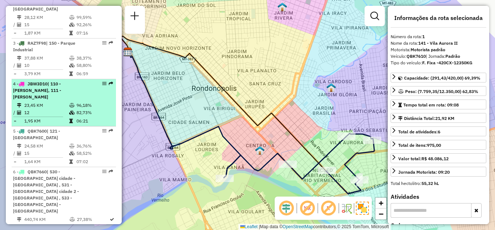
click at [71, 103] on icon at bounding box center [71, 105] width 5 height 4
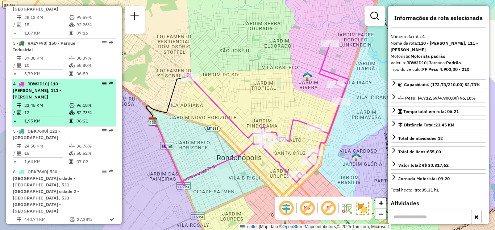
click at [99, 86] on div at bounding box center [102, 83] width 22 height 4
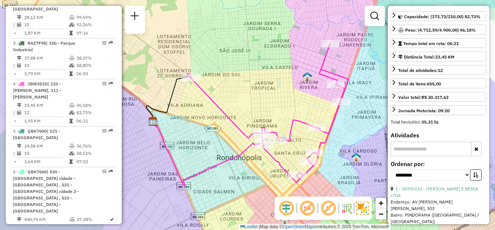
scroll to position [73, 0]
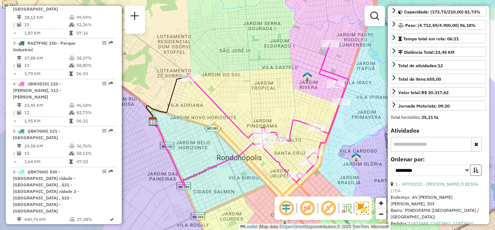
click at [475, 169] on icon "button" at bounding box center [476, 169] width 5 height 5
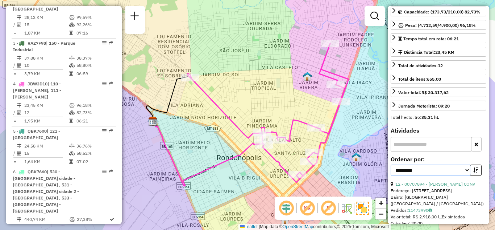
click at [464, 170] on select "**********" at bounding box center [431, 169] width 80 height 11
select select "*********"
click at [391, 164] on select "**********" at bounding box center [431, 169] width 80 height 11
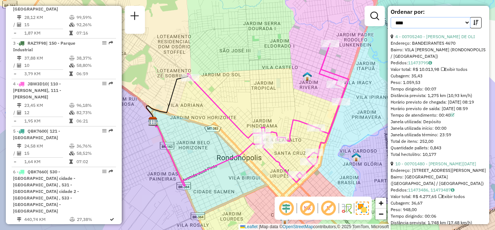
scroll to position [254, 0]
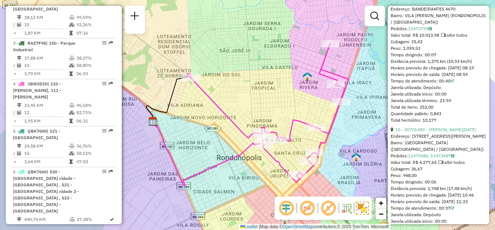
drag, startPoint x: 408, startPoint y: 48, endPoint x: 414, endPoint y: 49, distance: 6.3
click at [414, 49] on span "Peso: 1.059,53" at bounding box center [406, 47] width 30 height 5
drag, startPoint x: 405, startPoint y: 181, endPoint x: 416, endPoint y: 181, distance: 11.2
click at [415, 178] on span "Peso: 948,00" at bounding box center [404, 174] width 26 height 5
drag, startPoint x: 400, startPoint y: 48, endPoint x: 417, endPoint y: 48, distance: 17.0
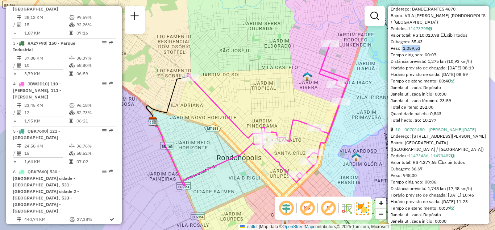
click at [417, 48] on span "Peso: 1.059,53" at bounding box center [406, 47] width 30 height 5
drag, startPoint x: 401, startPoint y: 180, endPoint x: 419, endPoint y: 182, distance: 18.2
click at [419, 178] on div "Peso: 948,00" at bounding box center [439, 175] width 96 height 7
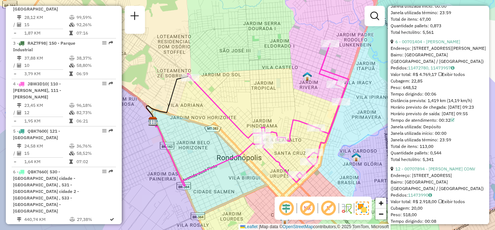
scroll to position [471, 0]
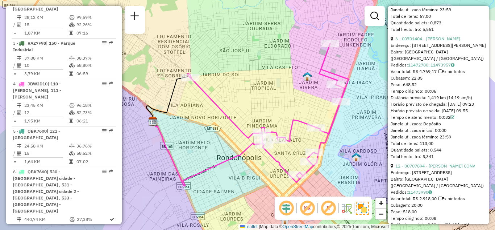
drag, startPoint x: 427, startPoint y: 92, endPoint x: 404, endPoint y: 94, distance: 22.9
click at [404, 94] on div "6 - 00701404 - [PERSON_NAME]: [STREET_ADDRESS][PERSON_NAME] Bairro: [GEOGRAPHIC…" at bounding box center [439, 98] width 96 height 124
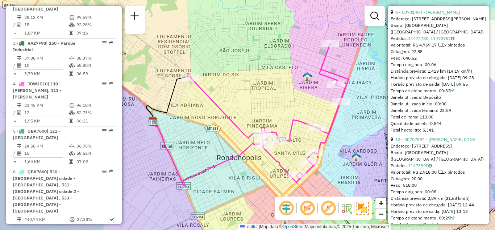
scroll to position [508, 0]
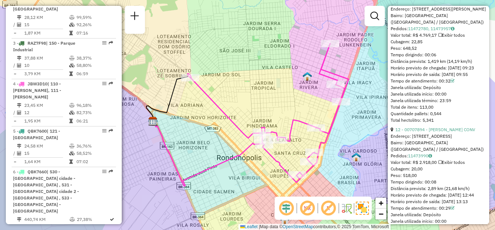
drag, startPoint x: 420, startPoint y: 189, endPoint x: 410, endPoint y: 187, distance: 9.5
click at [410, 178] on div "Peso: 518,00" at bounding box center [439, 175] width 96 height 7
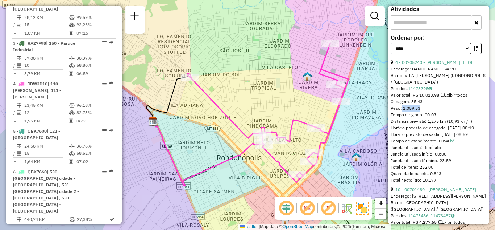
scroll to position [181, 0]
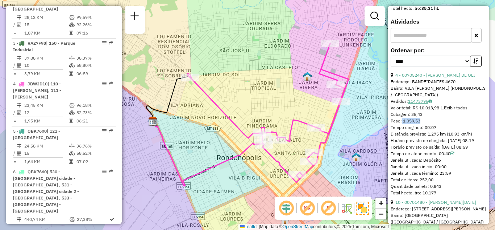
click at [417, 100] on link "11473795" at bounding box center [420, 100] width 24 height 5
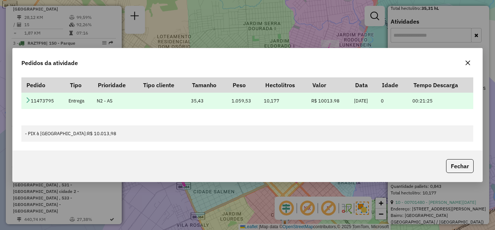
click at [26, 99] on icon at bounding box center [28, 100] width 6 height 6
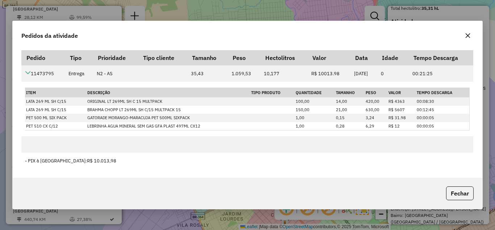
click at [467, 37] on icon "button" at bounding box center [468, 36] width 6 height 6
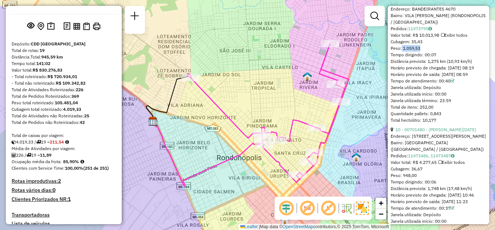
scroll to position [0, 0]
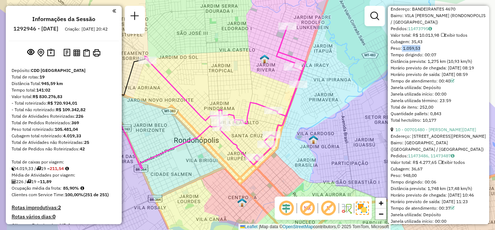
drag, startPoint x: 280, startPoint y: 122, endPoint x: 325, endPoint y: 98, distance: 51.7
click at [324, 98] on div "Janela de atendimento Grade de atendimento Capacidade Transportadoras Veículos …" at bounding box center [247, 115] width 495 height 230
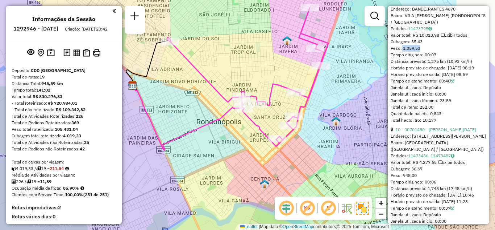
drag, startPoint x: 336, startPoint y: 102, endPoint x: 341, endPoint y: 92, distance: 10.4
click at [340, 93] on div "Janela de atendimento Grade de atendimento Capacidade Transportadoras Veículos …" at bounding box center [247, 115] width 495 height 230
